Goal: Obtain resource: Download file/media

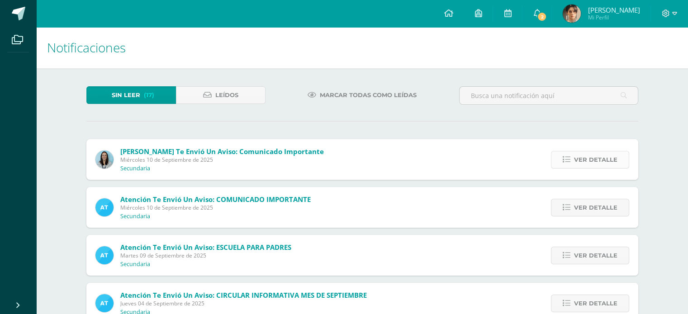
click at [584, 159] on span "Ver detalle" at bounding box center [595, 160] width 43 height 17
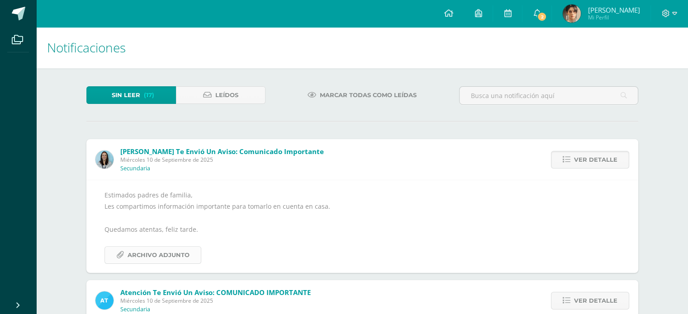
click at [161, 260] on span "Archivo Adjunto" at bounding box center [159, 255] width 62 height 17
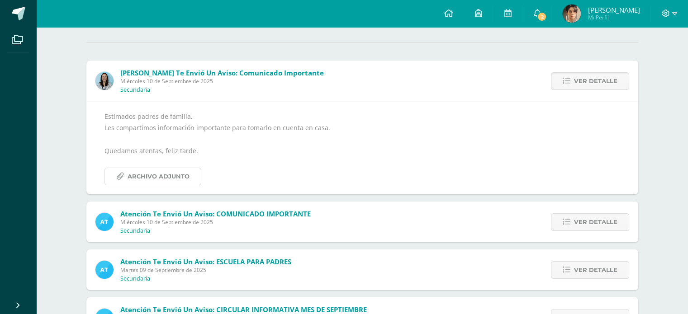
scroll to position [79, 0]
click at [566, 222] on icon at bounding box center [567, 222] width 8 height 8
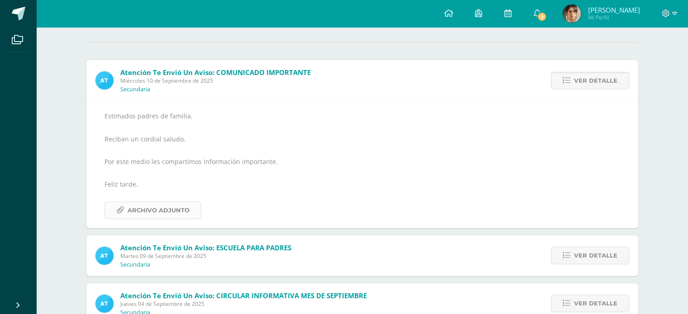
click at [159, 211] on span "Archivo Adjunto" at bounding box center [159, 210] width 62 height 17
click at [592, 255] on span "Ver detalle" at bounding box center [595, 255] width 43 height 17
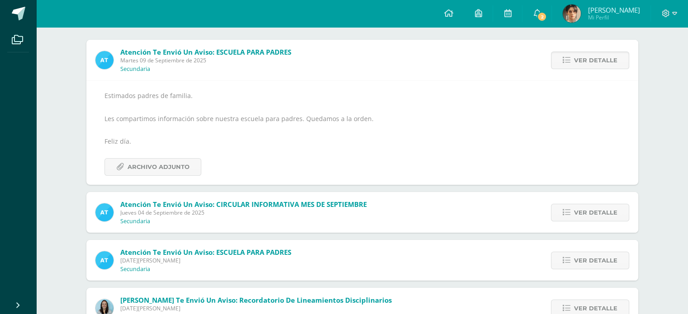
scroll to position [104, 0]
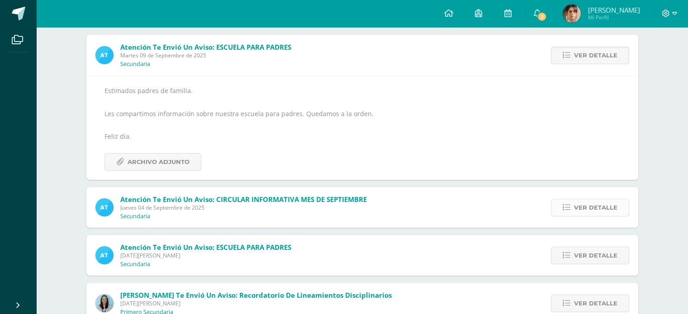
click at [592, 207] on span "Ver detalle" at bounding box center [595, 207] width 43 height 17
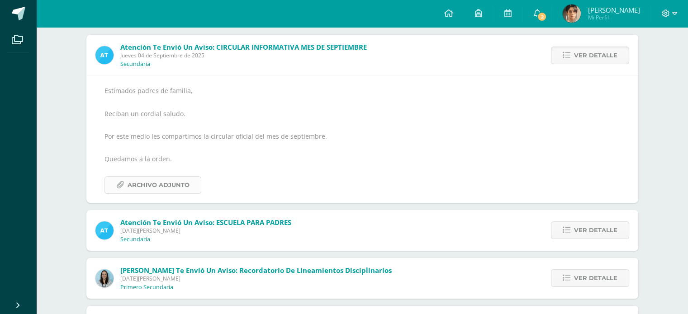
click at [155, 184] on span "Archivo Adjunto" at bounding box center [159, 185] width 62 height 17
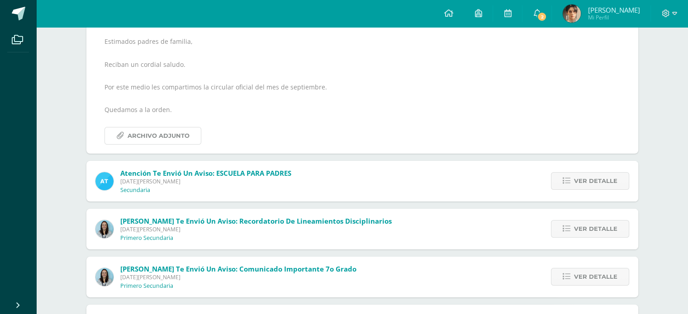
scroll to position [155, 0]
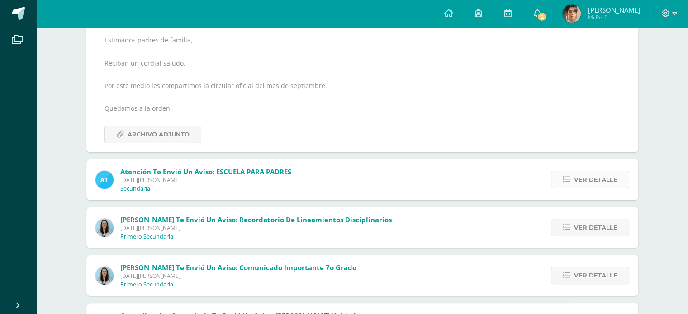
click at [581, 179] on span "Ver detalle" at bounding box center [595, 179] width 43 height 17
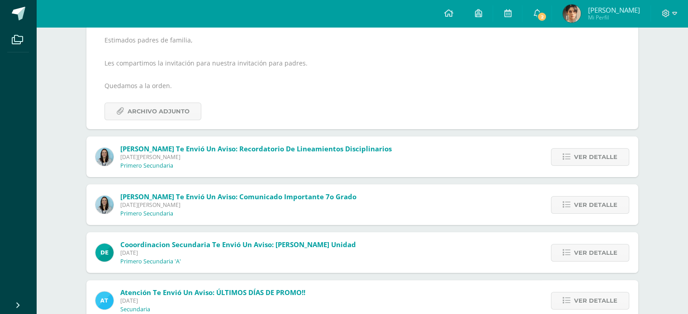
scroll to position [114, 0]
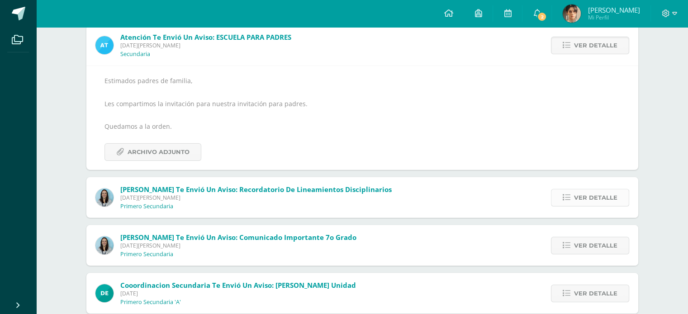
click at [579, 198] on span "Ver detalle" at bounding box center [595, 197] width 43 height 17
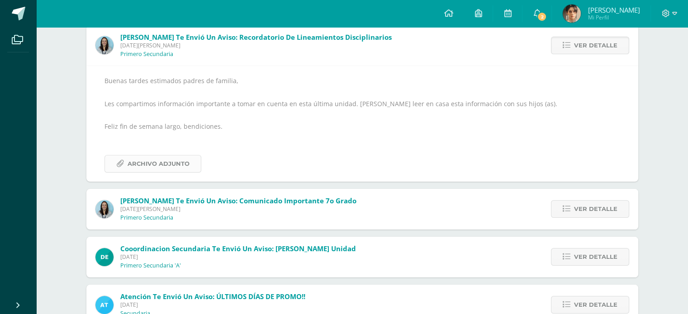
click at [152, 162] on span "Archivo Adjunto" at bounding box center [159, 164] width 62 height 17
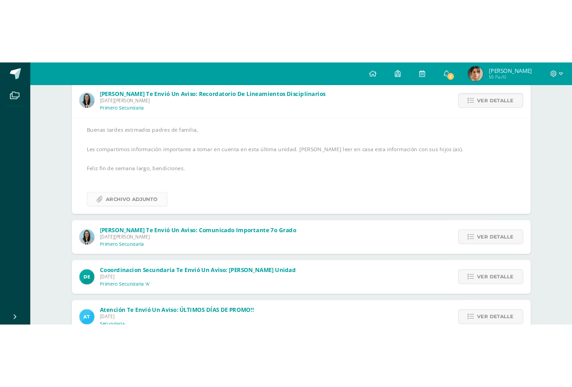
scroll to position [115, 0]
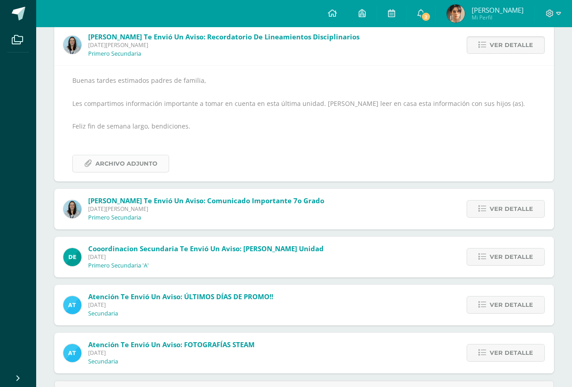
click at [133, 162] on span "Archivo Adjunto" at bounding box center [126, 163] width 62 height 17
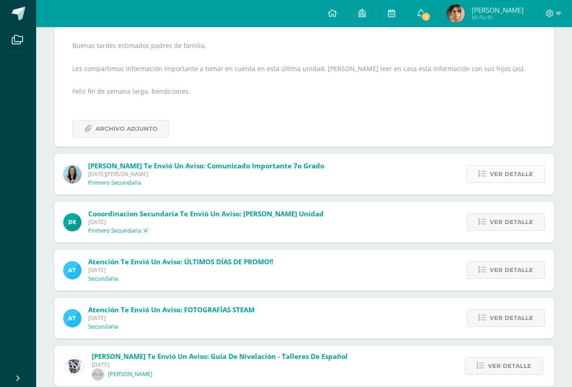
click at [480, 168] on link "Ver detalle" at bounding box center [506, 174] width 78 height 18
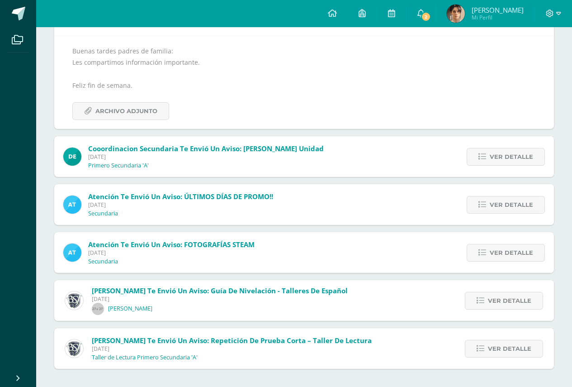
scroll to position [109, 0]
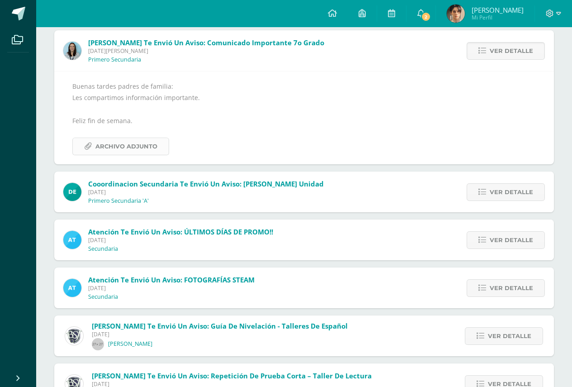
click at [137, 143] on span "Archivo Adjunto" at bounding box center [126, 146] width 62 height 17
click at [515, 195] on span "Ver detalle" at bounding box center [511, 192] width 43 height 17
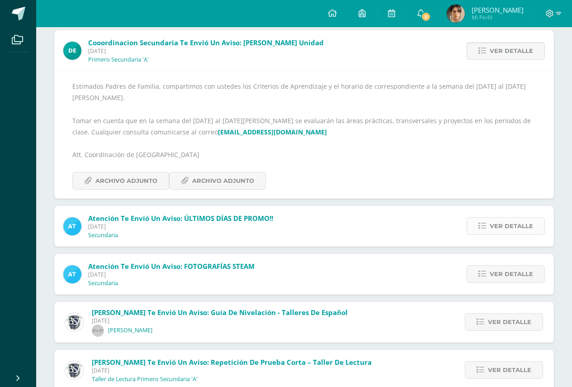
click at [507, 218] on span "Ver detalle" at bounding box center [511, 226] width 43 height 17
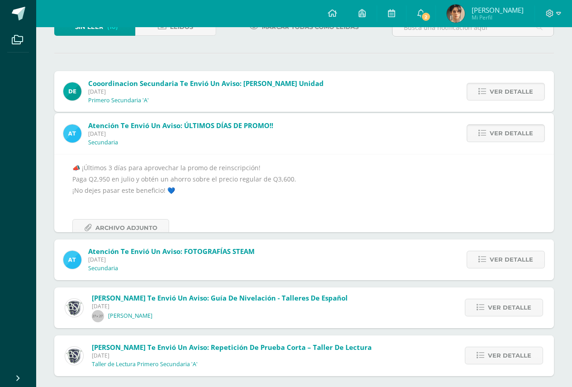
scroll to position [48, 0]
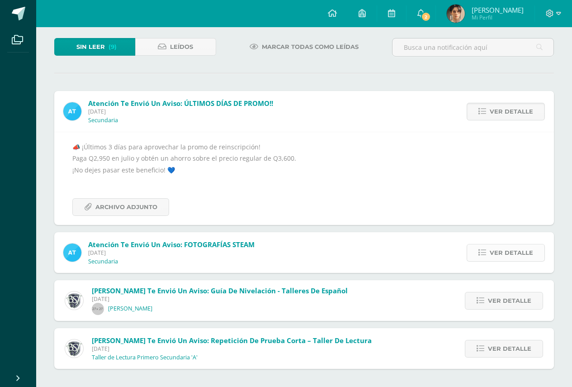
click at [499, 250] on span "Ver detalle" at bounding box center [511, 252] width 43 height 17
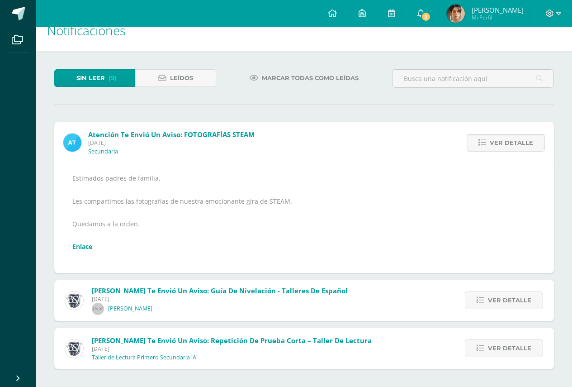
scroll to position [17, 0]
click at [492, 298] on span "Ver detalle" at bounding box center [509, 300] width 43 height 17
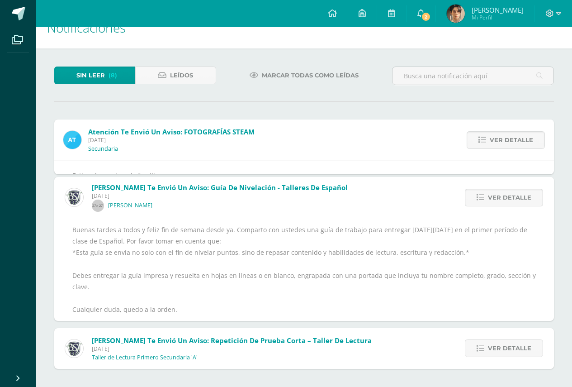
scroll to position [21, 0]
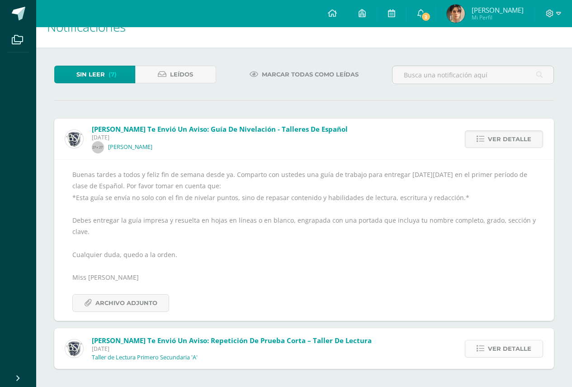
click at [492, 314] on span "Ver detalle" at bounding box center [509, 348] width 43 height 17
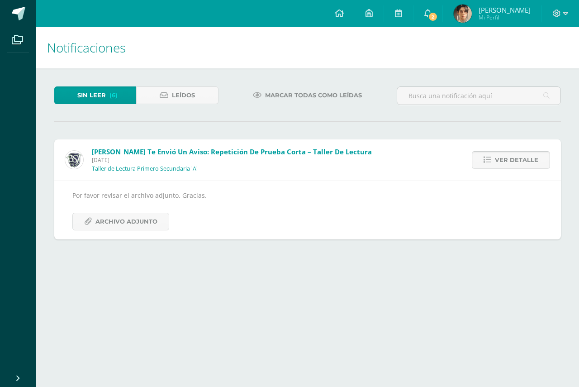
click at [512, 160] on span "Ver detalle" at bounding box center [516, 160] width 43 height 17
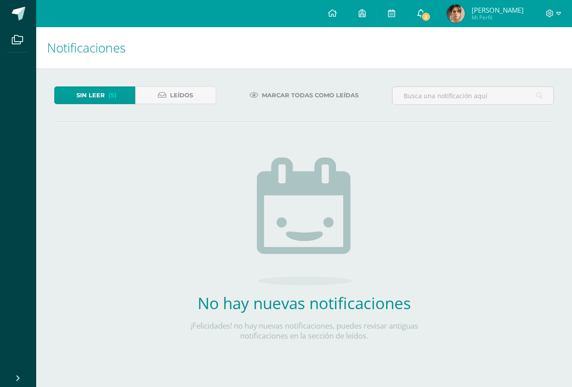
click at [436, 14] on link "2" at bounding box center [421, 13] width 29 height 27
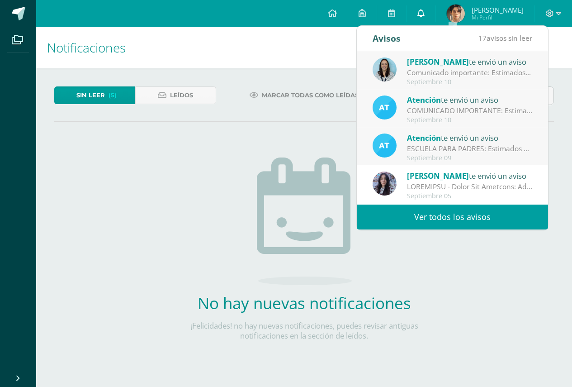
click at [425, 14] on icon at bounding box center [420, 13] width 7 height 8
click at [423, 211] on link "Ver todos los avisos" at bounding box center [452, 216] width 191 height 25
